Goal: Transaction & Acquisition: Purchase product/service

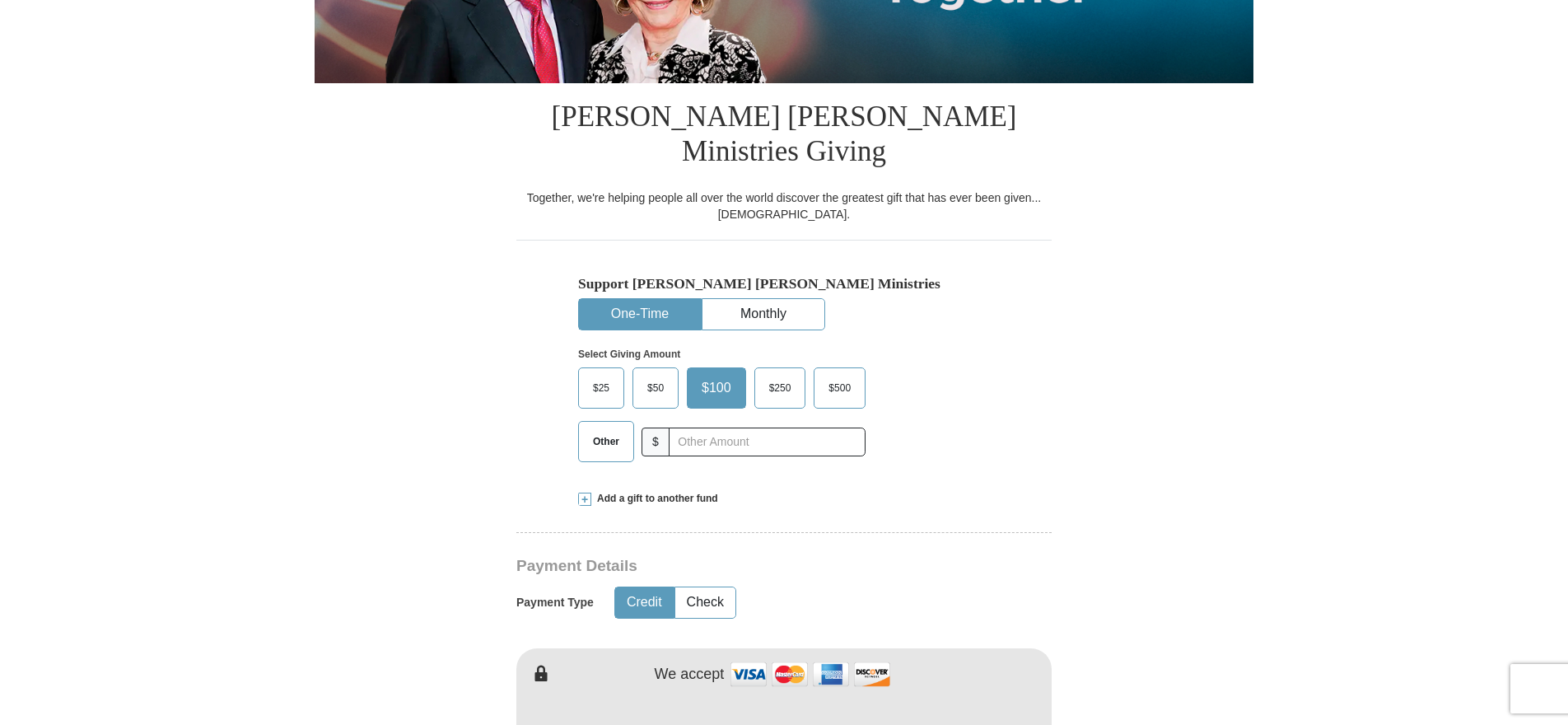
click at [607, 429] on span "Other" at bounding box center [606, 442] width 43 height 25
click at [0, 0] on input "Other" at bounding box center [0, 0] width 0 height 0
type input "1.00"
type input "[PERSON_NAME]"
type input "Ford"
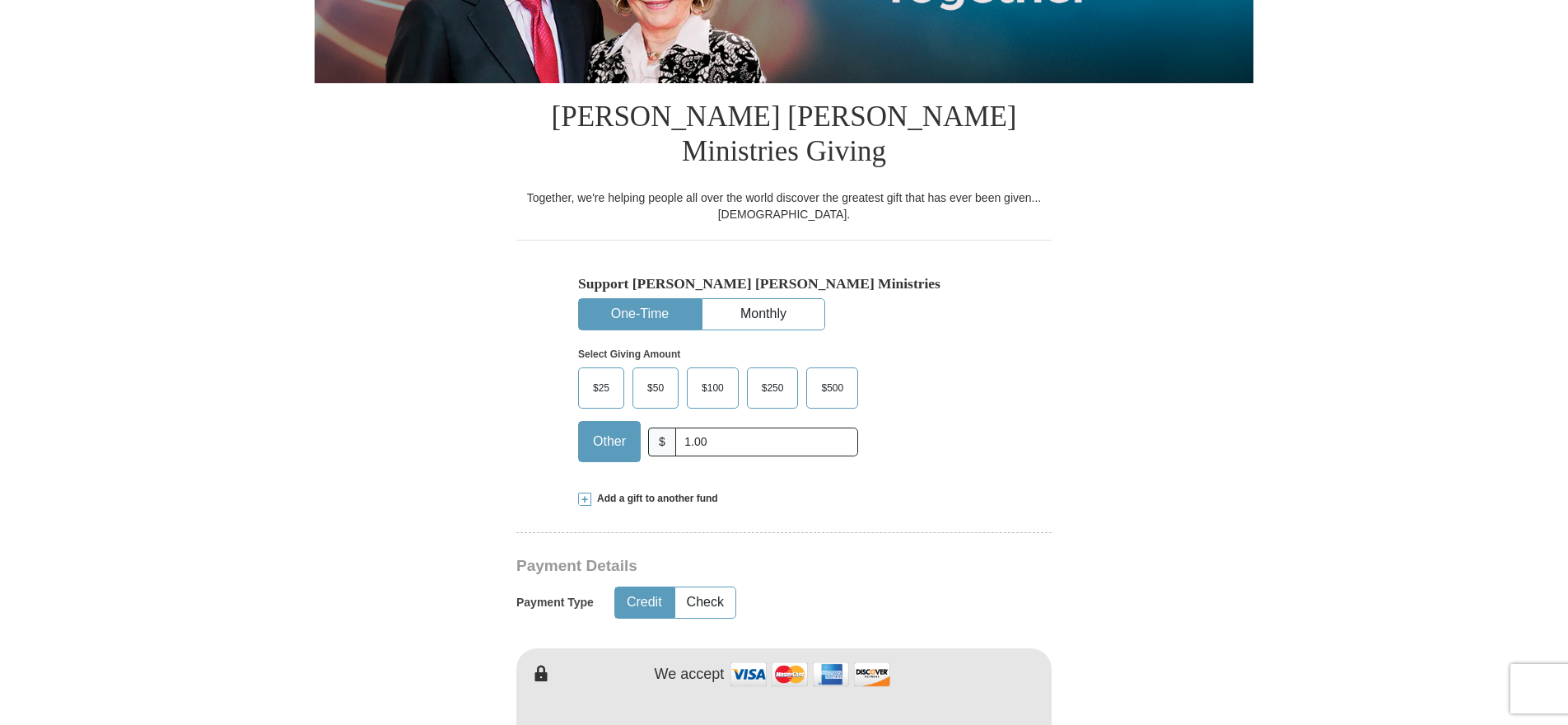
type input "[EMAIL_ADDRESS][DOMAIN_NAME]"
type input "[STREET_ADDRESS]"
type input "[GEOGRAPHIC_DATA]"
select select "IL"
type input "62702"
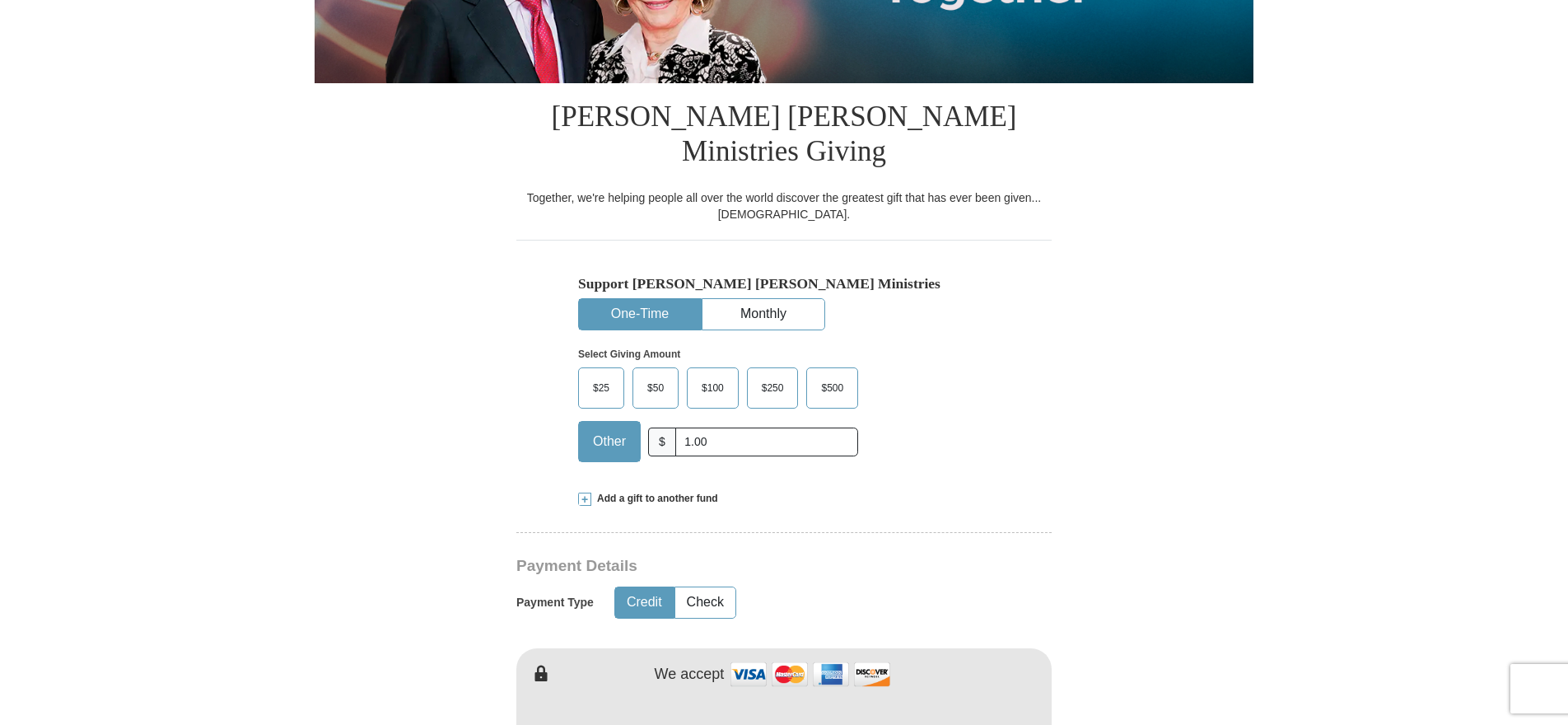
type input "2178911708"
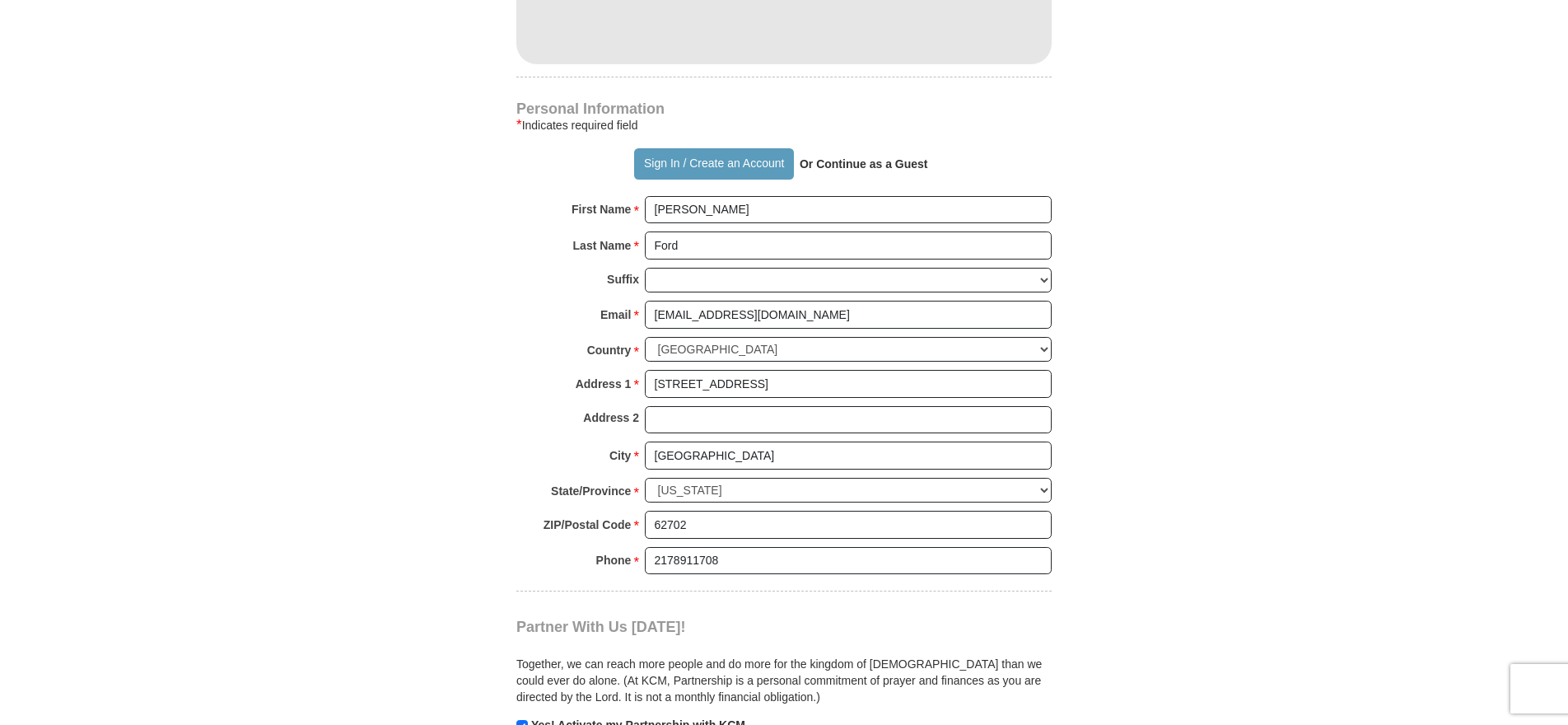
scroll to position [1400, 0]
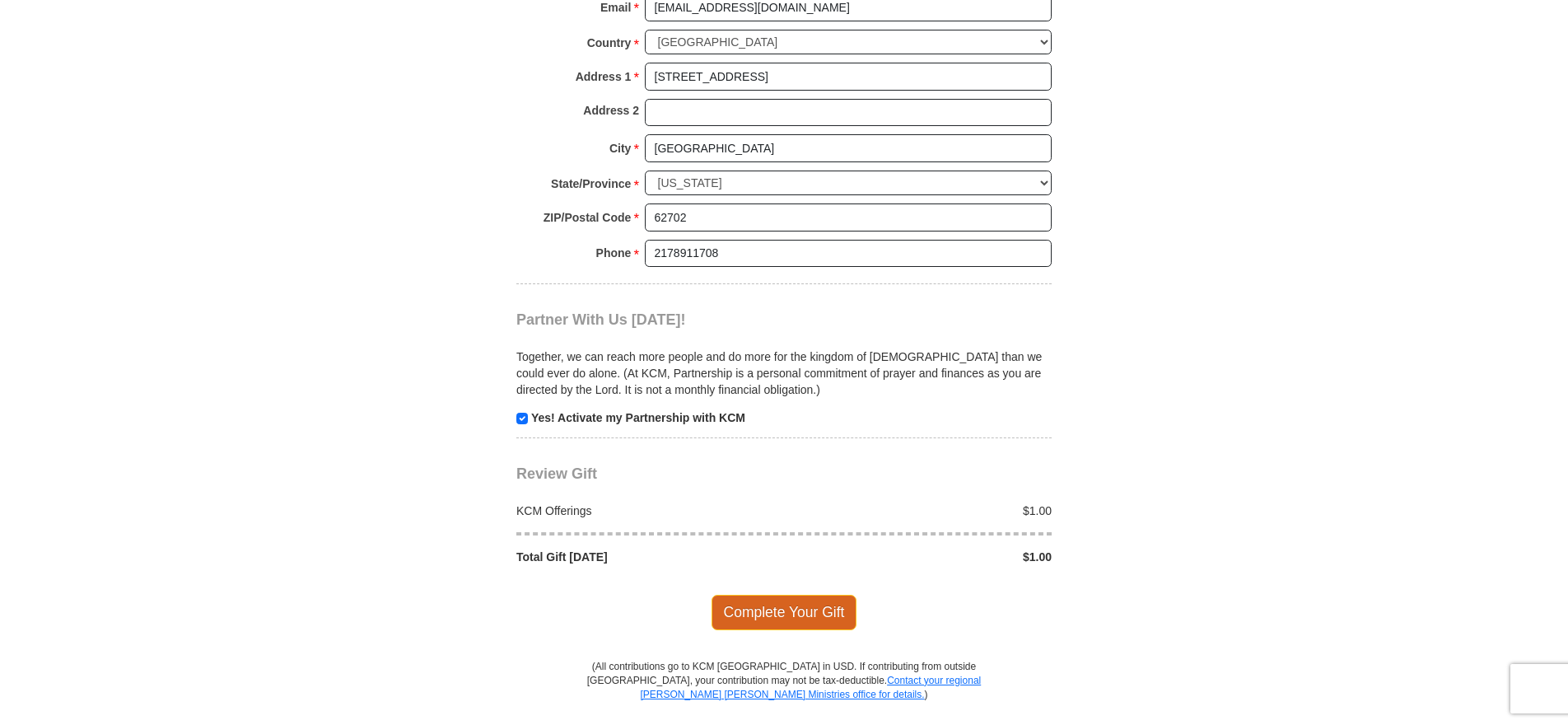
click at [778, 594] on span "Complete Your Gift" at bounding box center [784, 611] width 146 height 35
